Goal: Find specific page/section: Find specific page/section

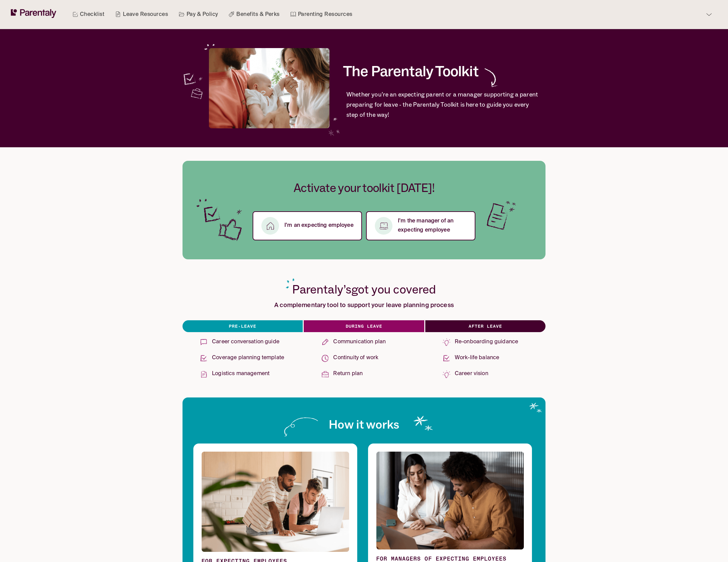
click at [90, 15] on link "Checklist" at bounding box center [88, 14] width 35 height 29
